Goal: Task Accomplishment & Management: Manage account settings

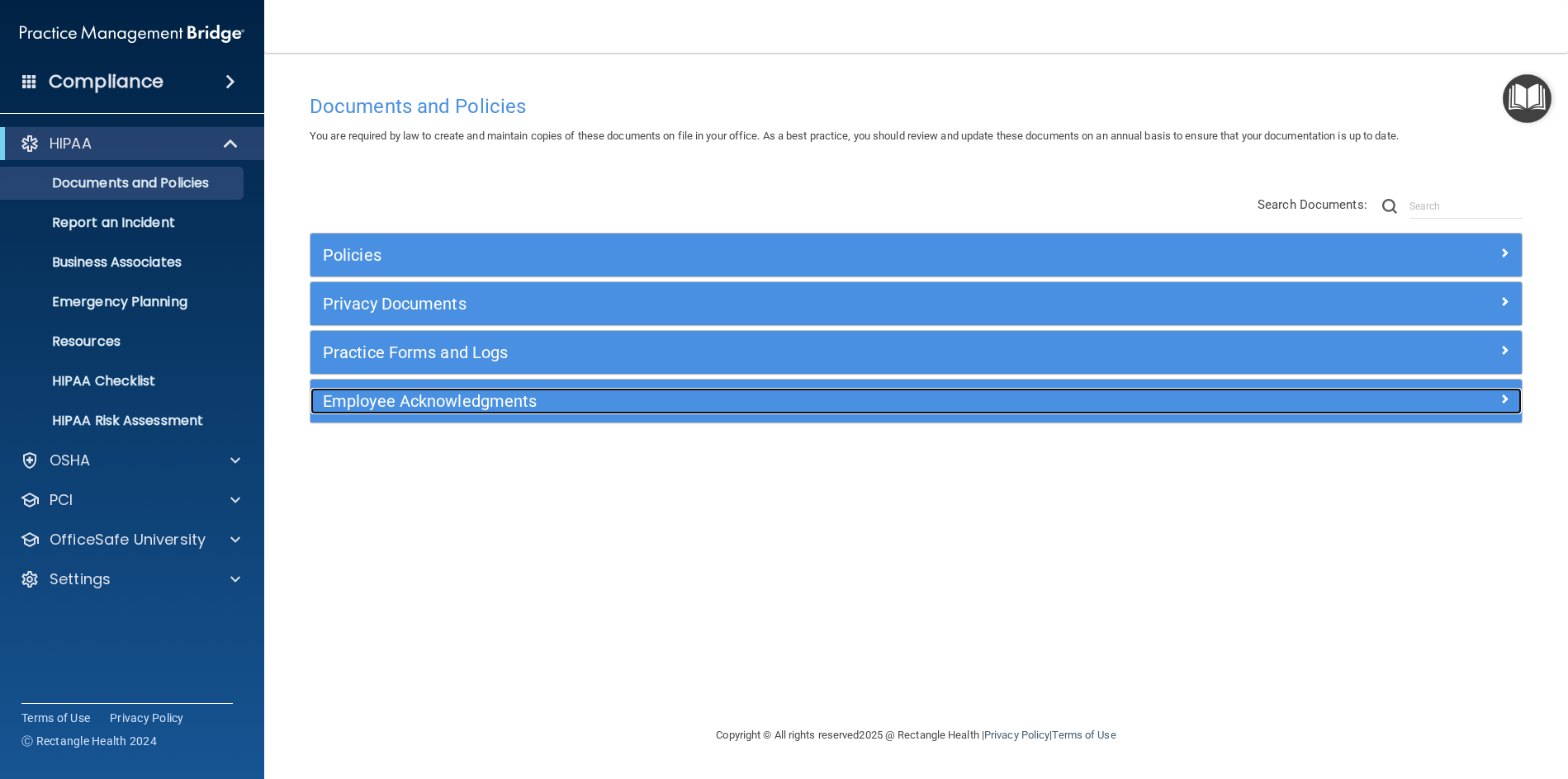
click at [518, 403] on h5 "Employee Acknowledgments" at bounding box center [765, 401] width 883 height 18
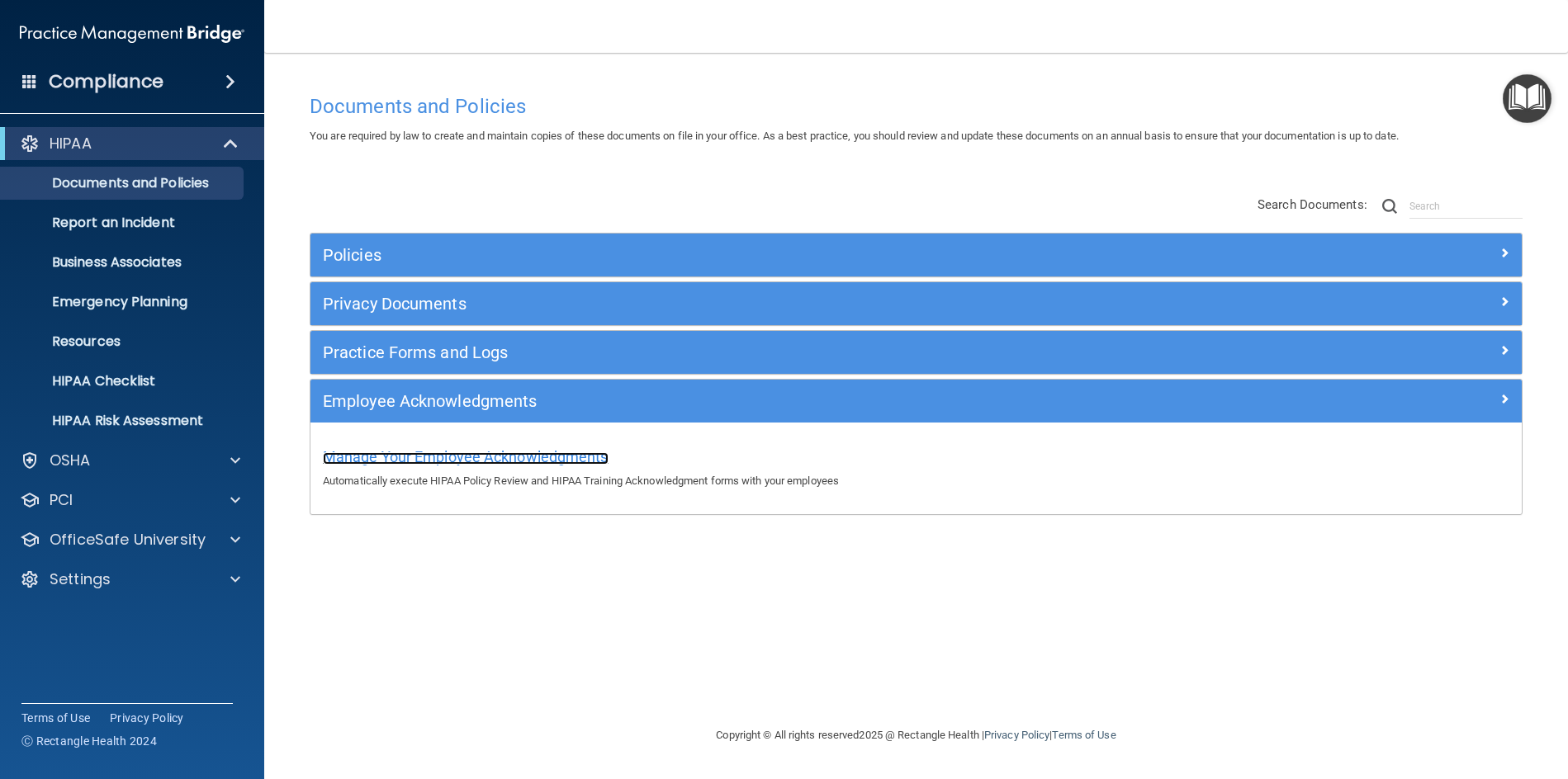
click at [537, 457] on span "Manage Your Employee Acknowledgments" at bounding box center [466, 457] width 285 height 17
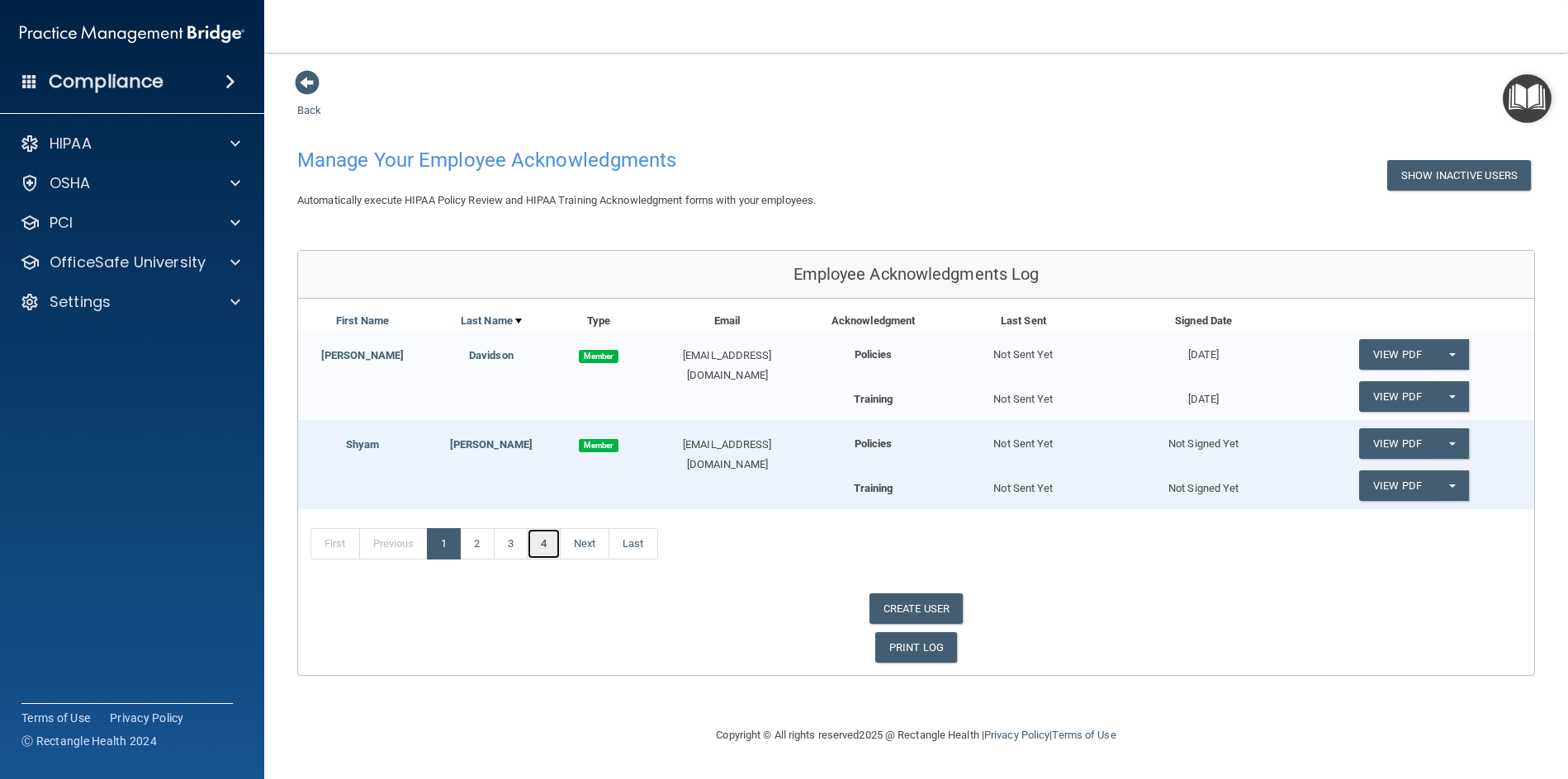
click at [549, 543] on link "4" at bounding box center [543, 544] width 34 height 32
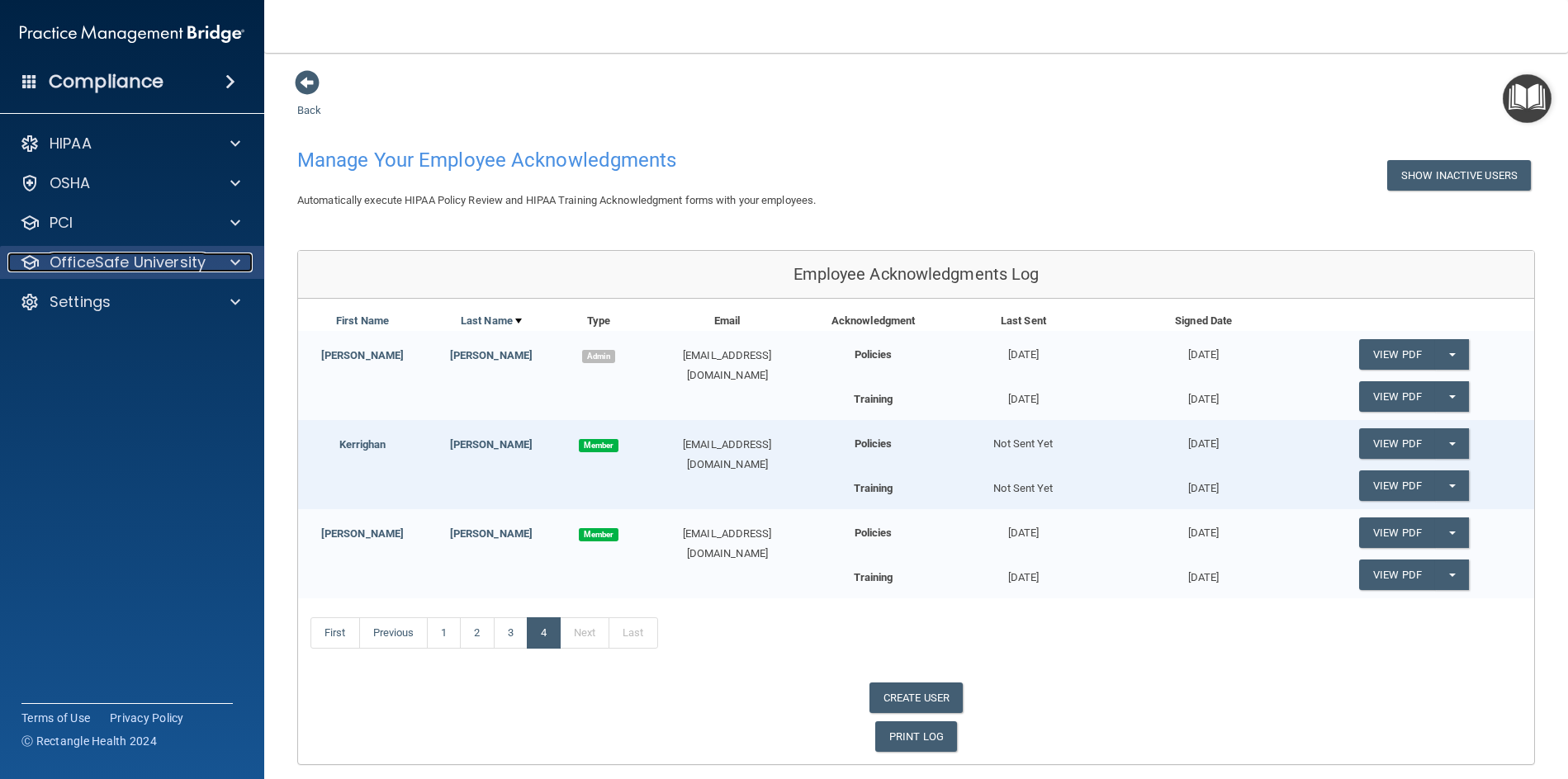
click at [232, 258] on span at bounding box center [235, 262] width 10 height 20
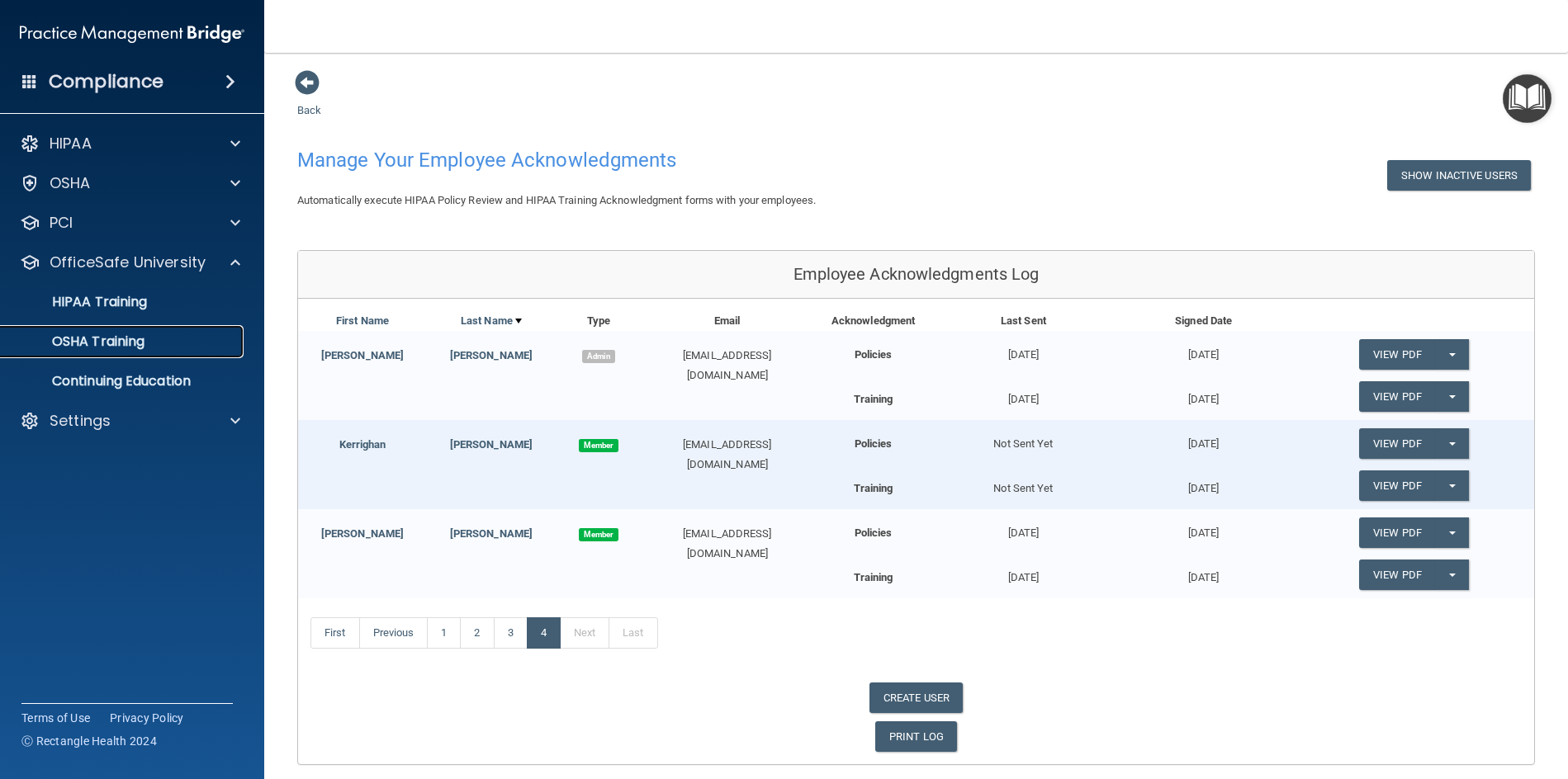
click at [137, 341] on p "OSHA Training" at bounding box center [77, 341] width 134 height 16
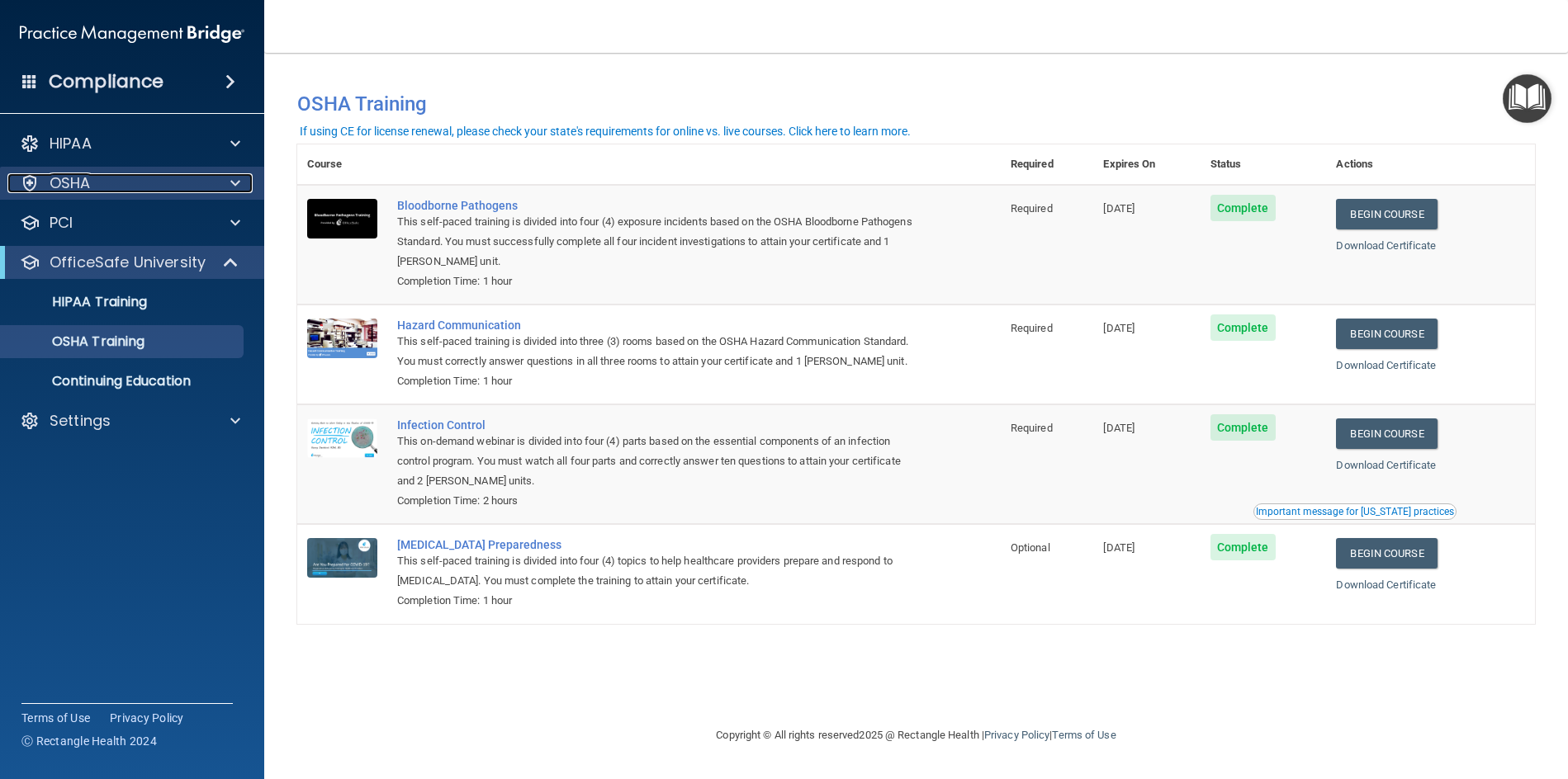
click at [235, 179] on span at bounding box center [235, 183] width 10 height 20
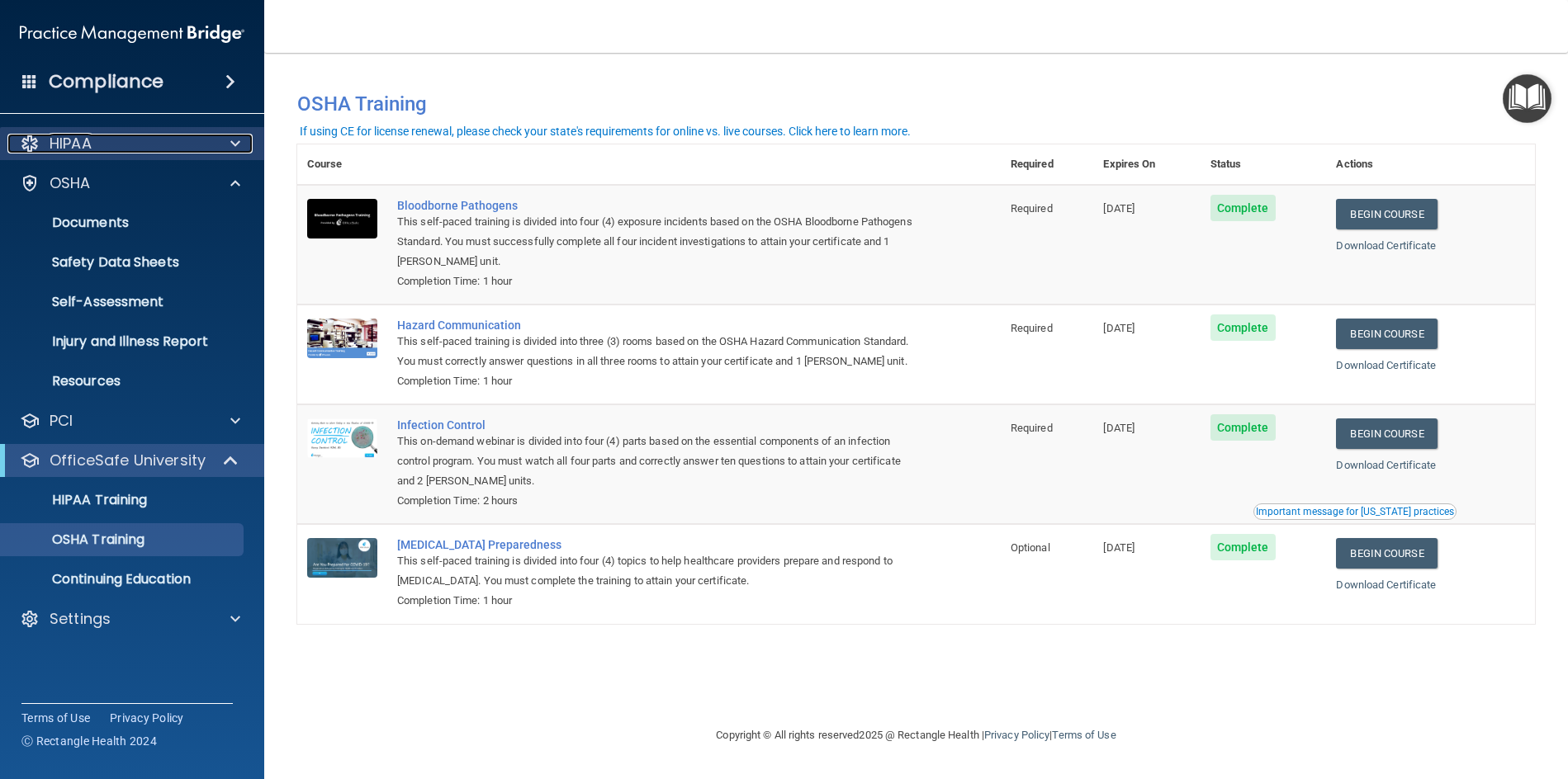
click at [238, 141] on span at bounding box center [235, 144] width 10 height 20
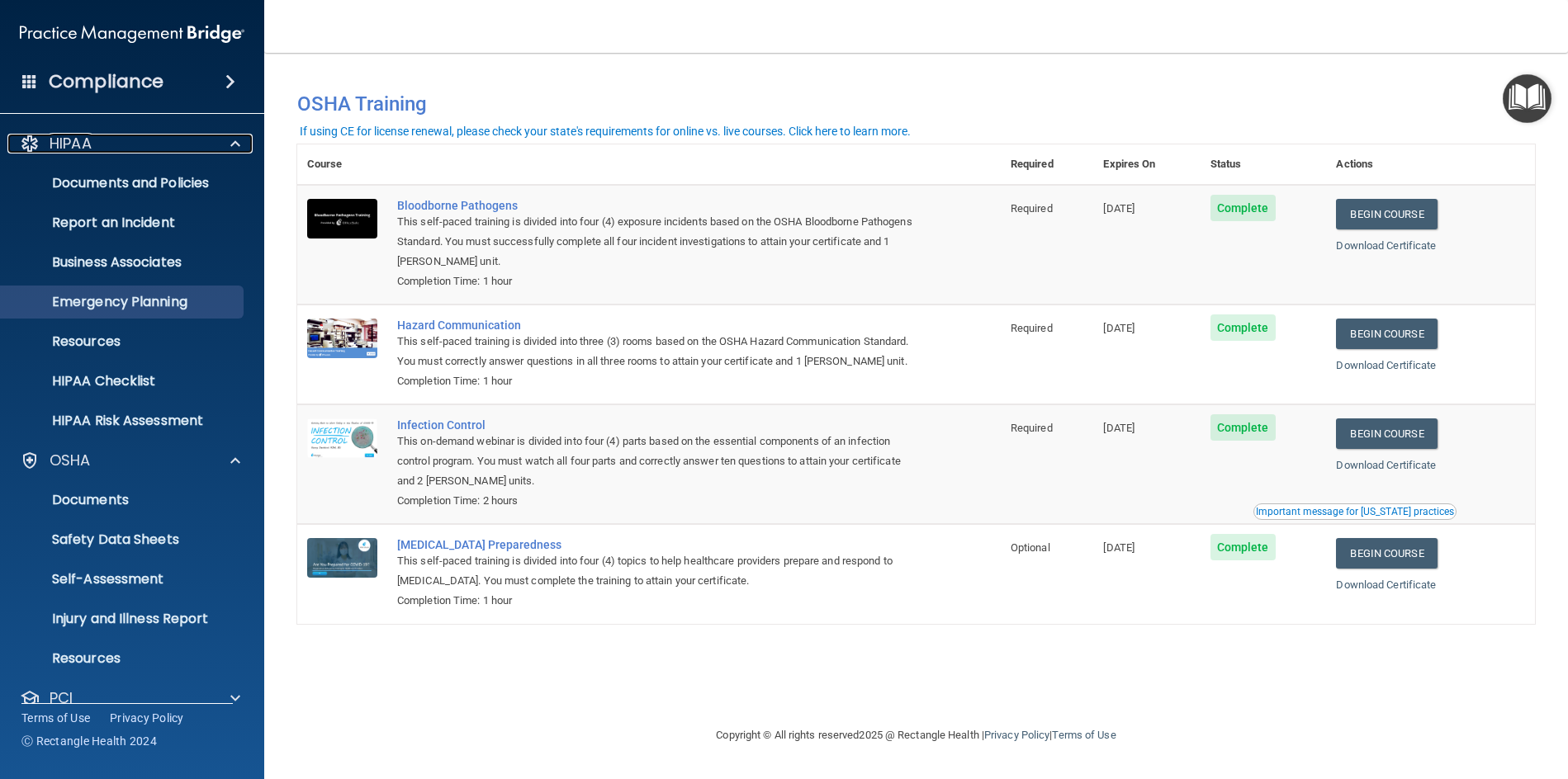
scroll to position [84, 0]
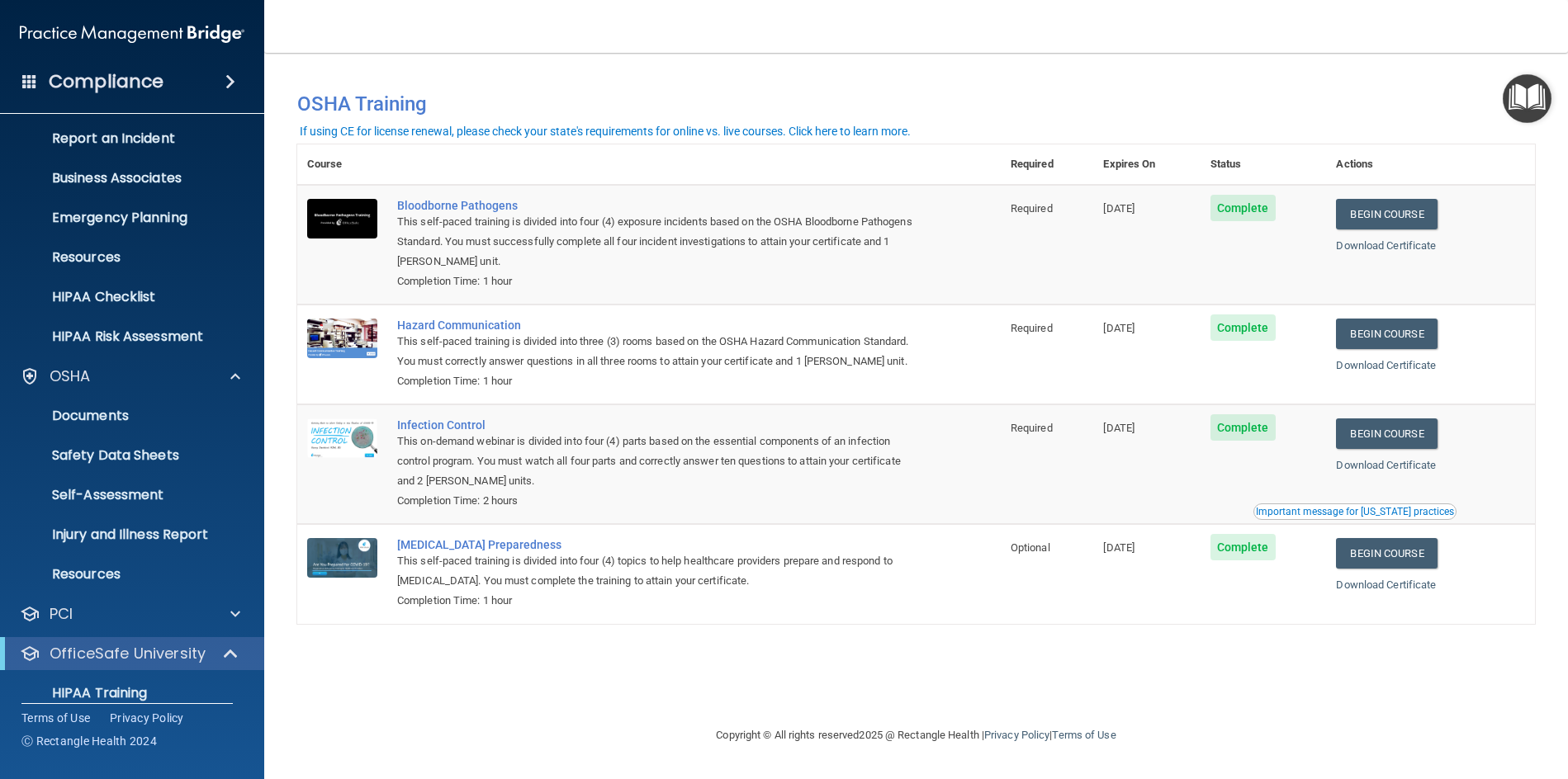
click at [290, 692] on main "You have a course that has expired or is incomplete. Please complete the course…" at bounding box center [916, 416] width 1304 height 726
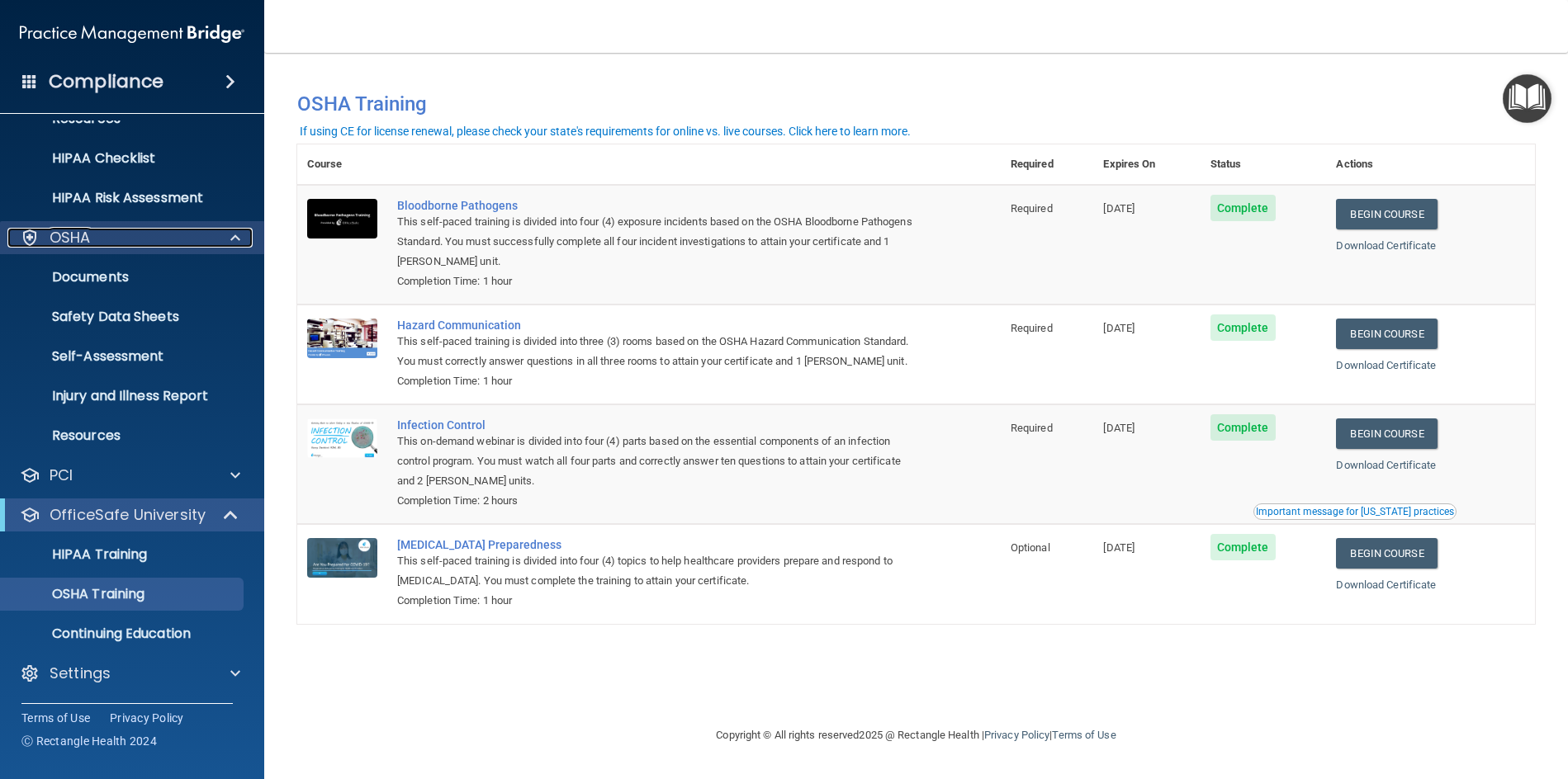
click at [233, 236] on span at bounding box center [235, 237] width 10 height 20
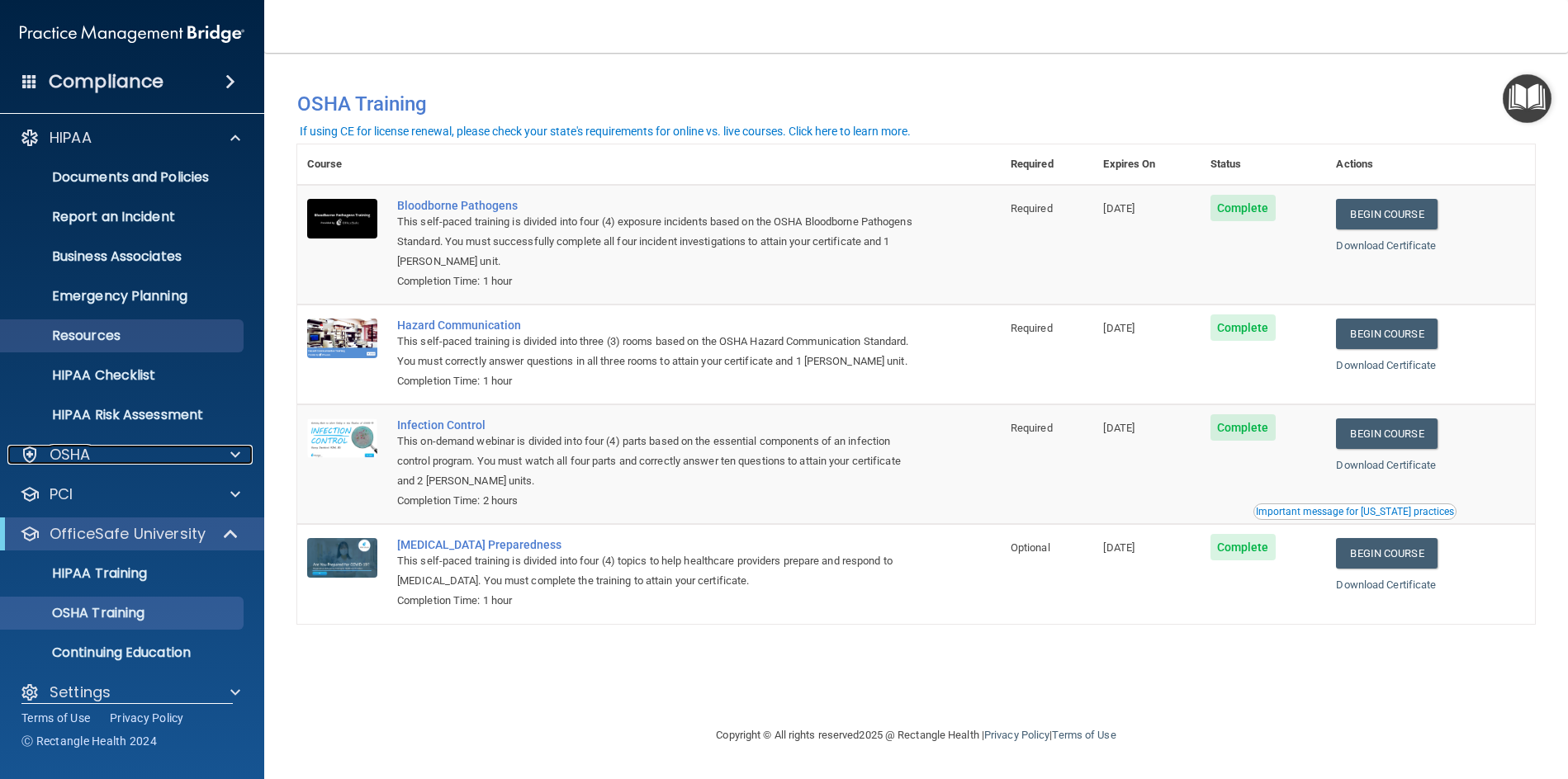
scroll to position [0, 0]
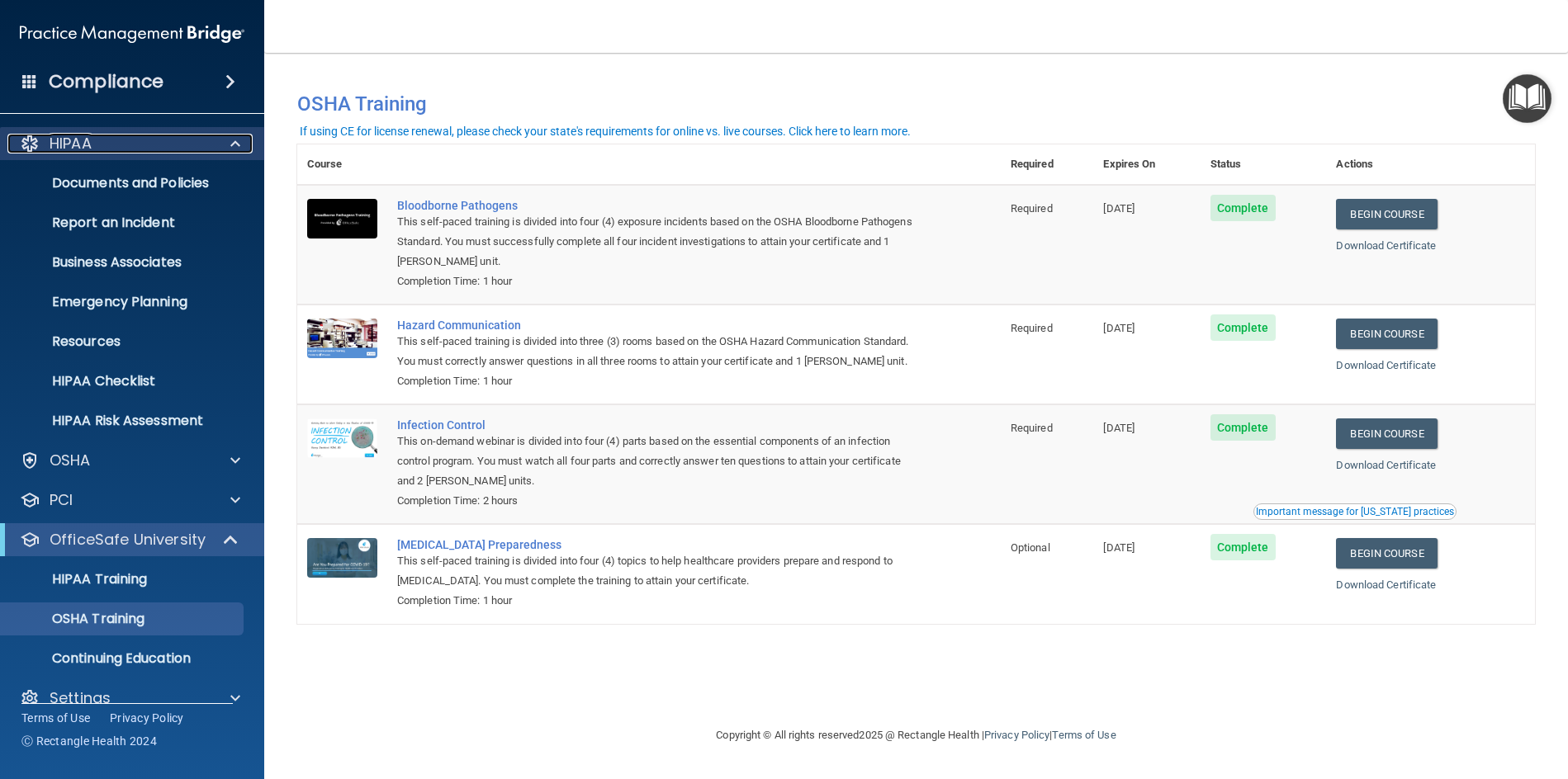
click at [233, 143] on span at bounding box center [235, 144] width 10 height 20
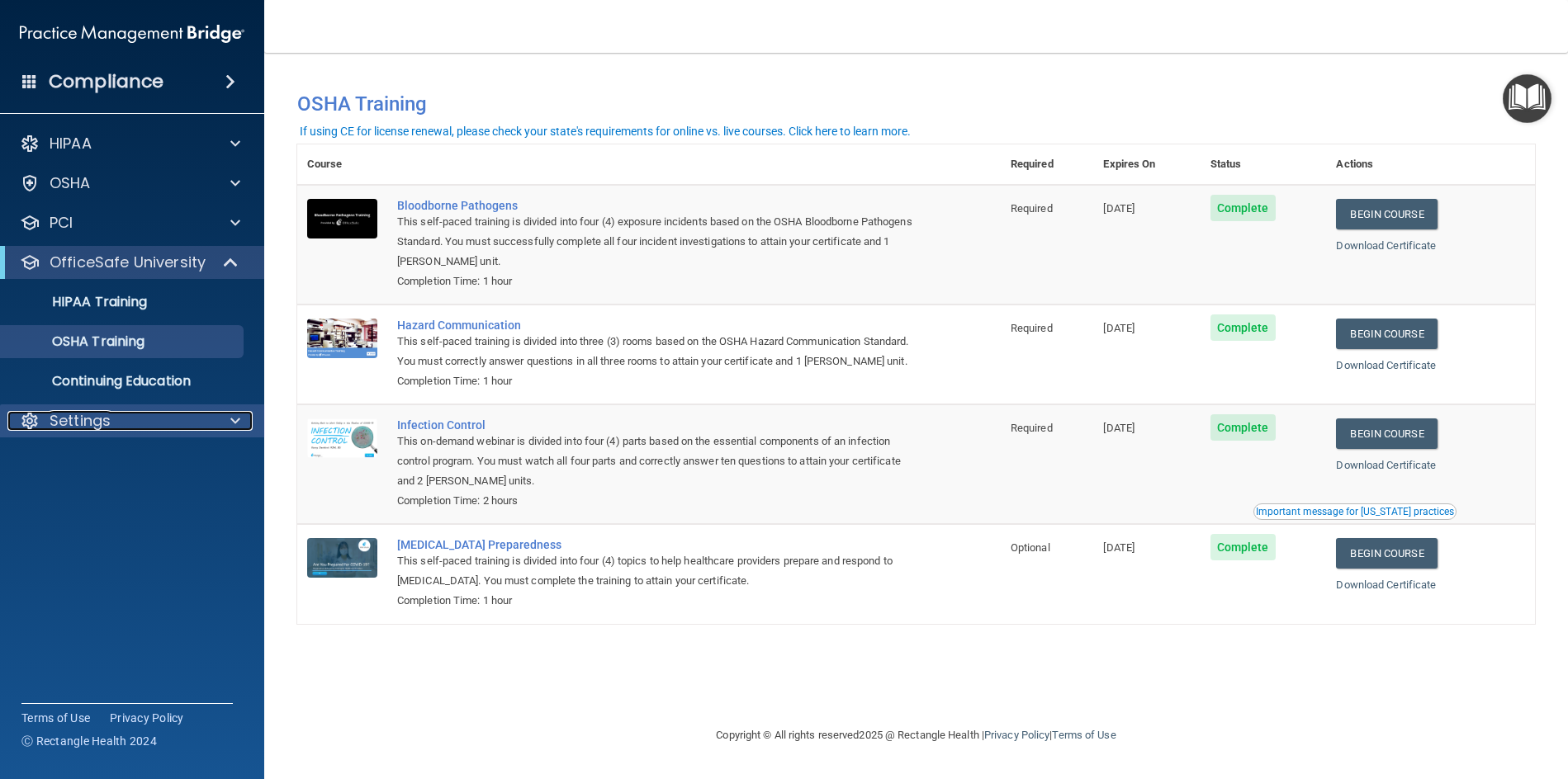
click at [231, 426] on span at bounding box center [235, 420] width 10 height 20
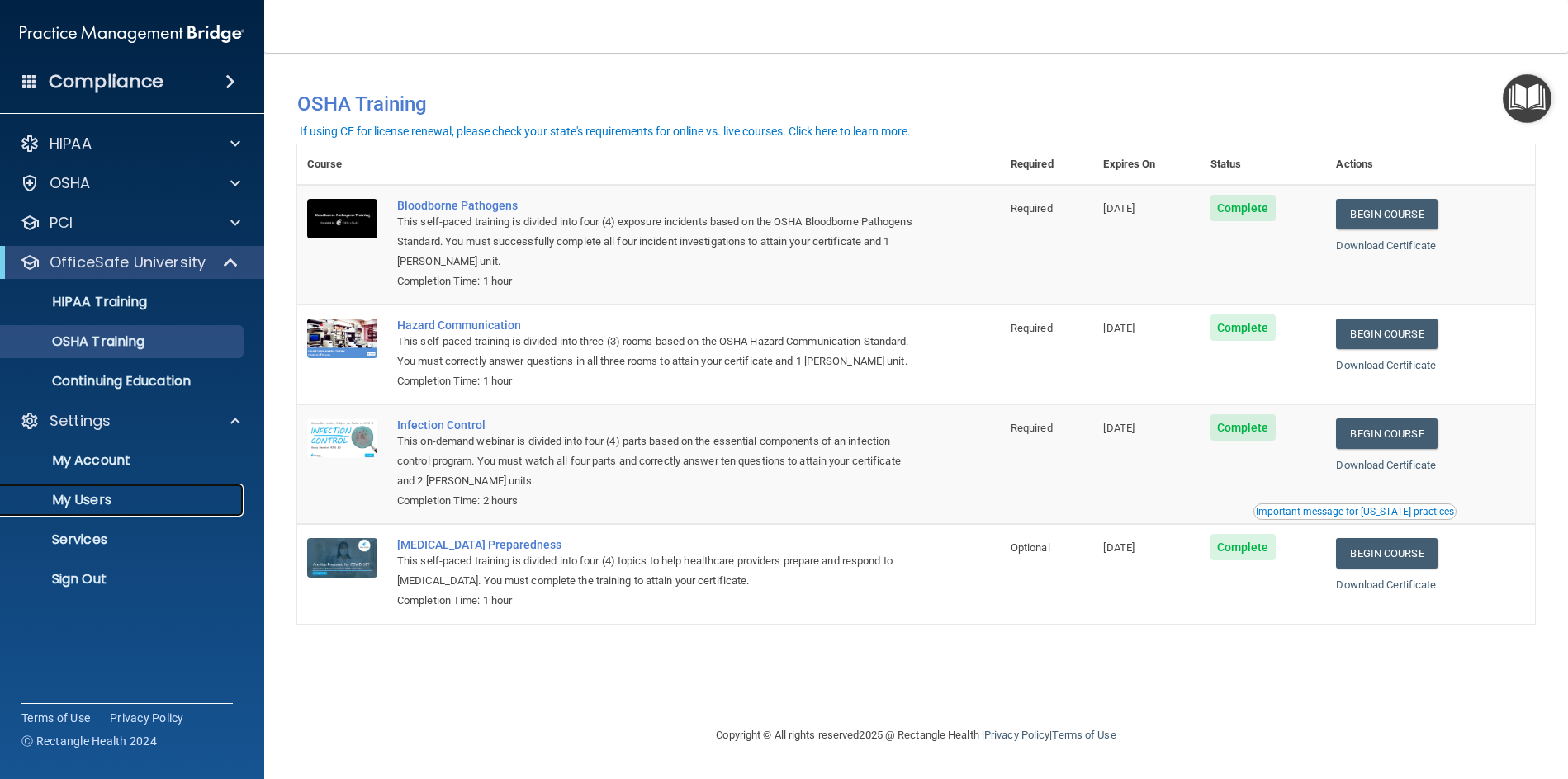
click at [97, 493] on p "My Users" at bounding box center [123, 499] width 226 height 16
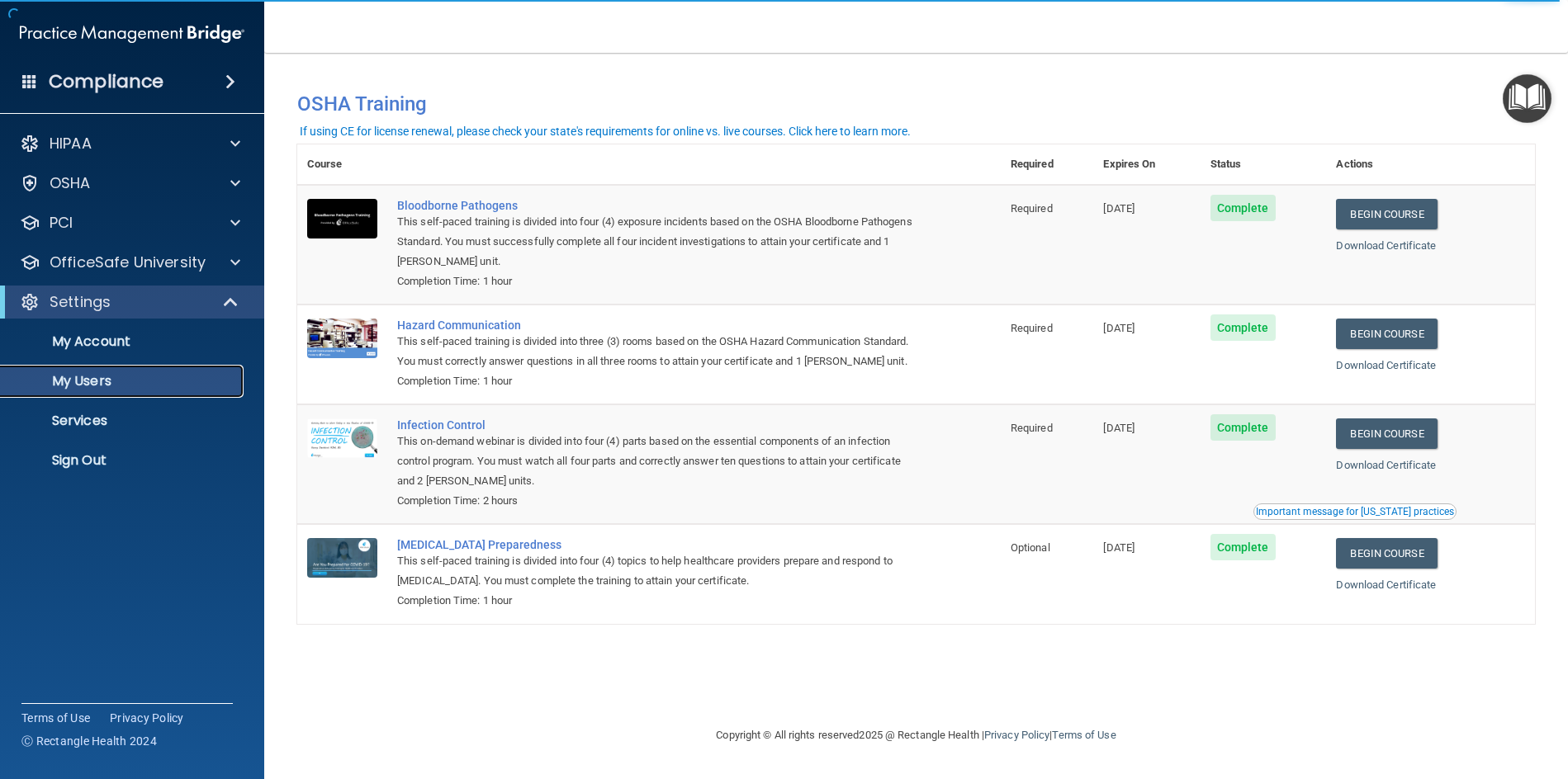
click at [89, 383] on p "My Users" at bounding box center [123, 381] width 226 height 16
select select "20"
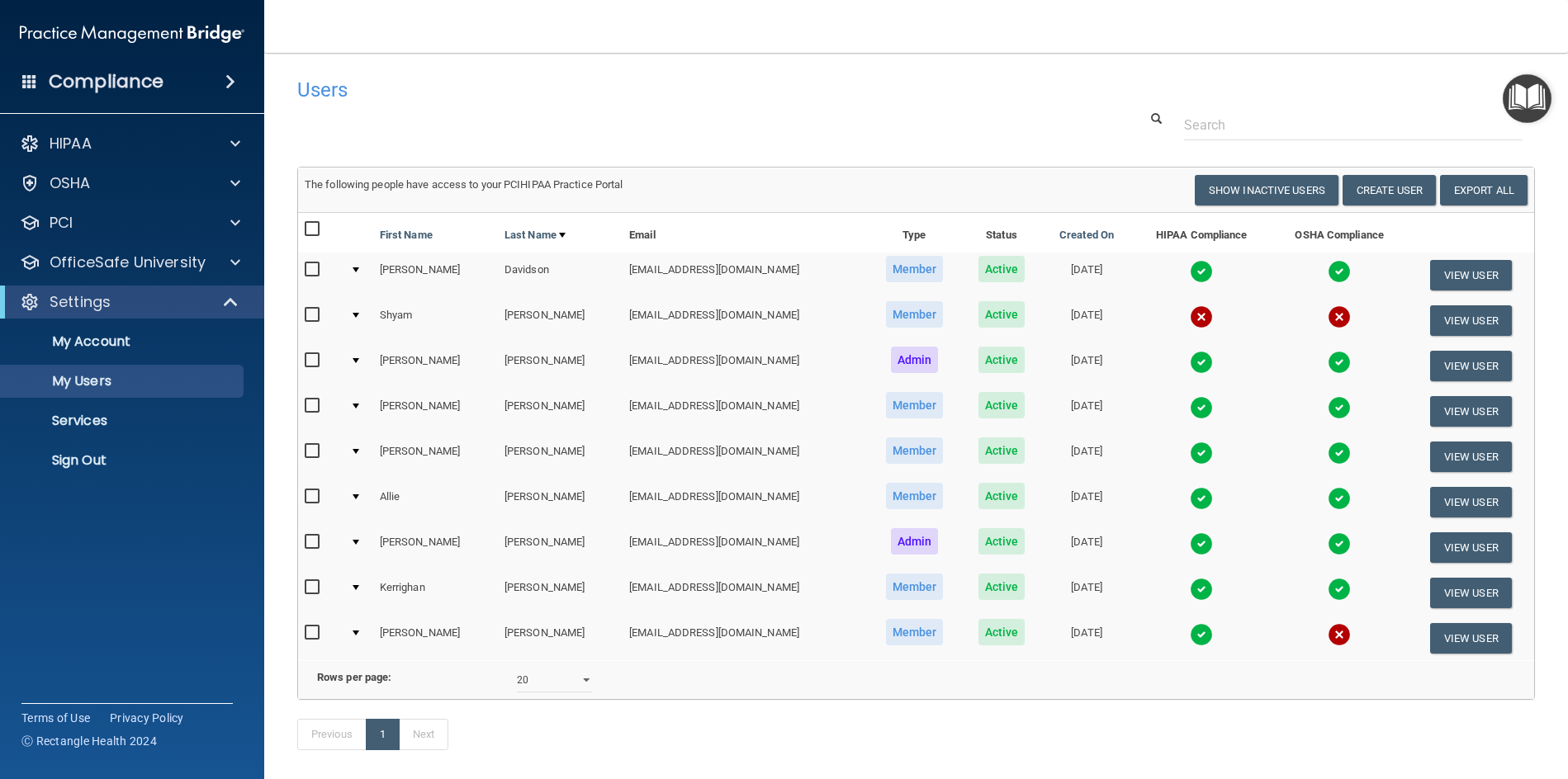
click at [1066, 37] on nav "Toggle navigation [PERSON_NAME] [EMAIL_ADDRESS][DOMAIN_NAME] Manage My Enterpri…" at bounding box center [916, 26] width 1304 height 53
